Goal: Find specific page/section: Find specific page/section

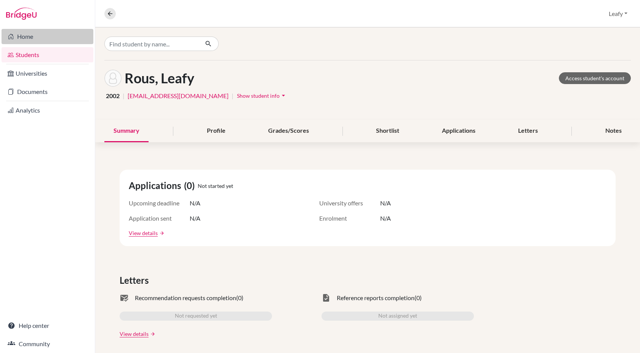
click at [27, 39] on link "Home" at bounding box center [48, 36] width 92 height 15
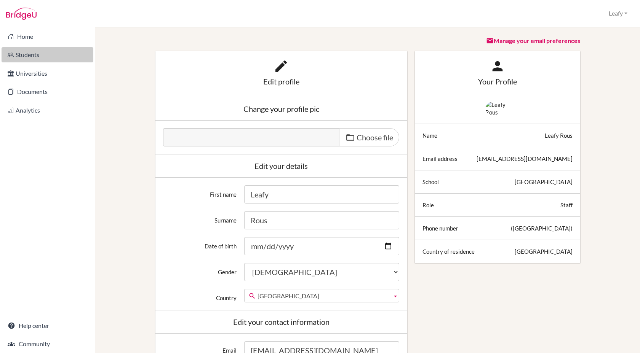
click at [37, 54] on link "Students" at bounding box center [48, 54] width 92 height 15
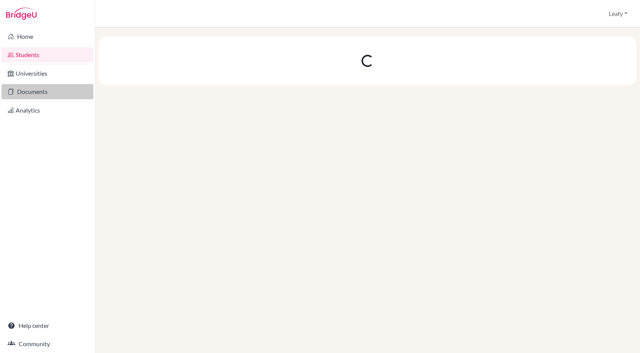
click at [29, 89] on link "Documents" at bounding box center [48, 91] width 92 height 15
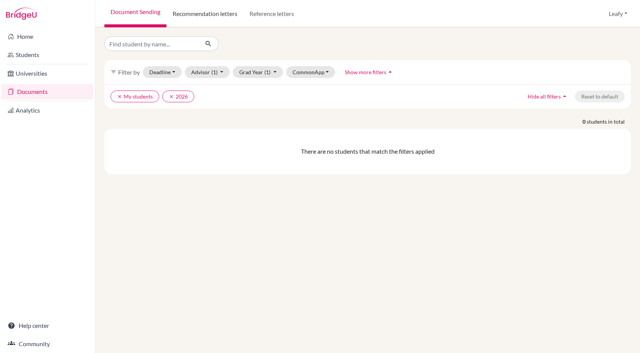
click at [192, 17] on link "Recommendation letters" at bounding box center [204, 13] width 77 height 27
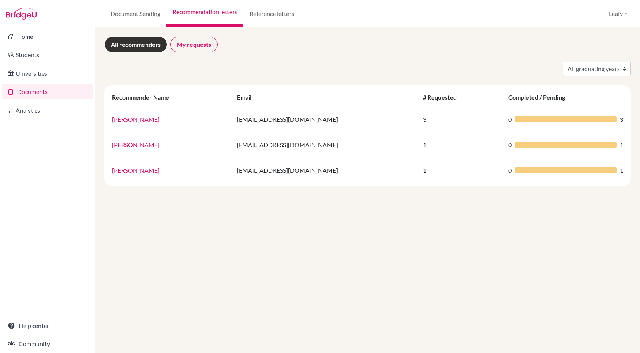
click at [196, 46] on link "My requests" at bounding box center [193, 45] width 47 height 16
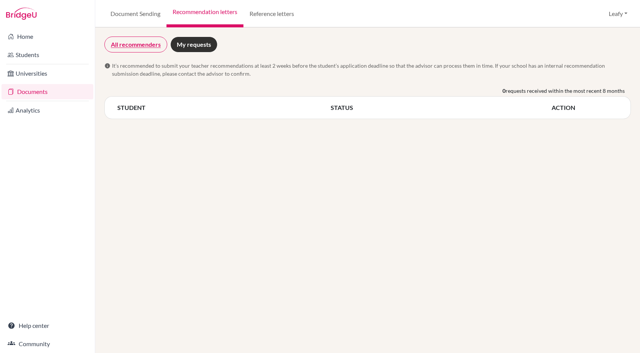
click at [138, 45] on link "All recommenders" at bounding box center [135, 45] width 63 height 16
